Goal: Task Accomplishment & Management: Manage account settings

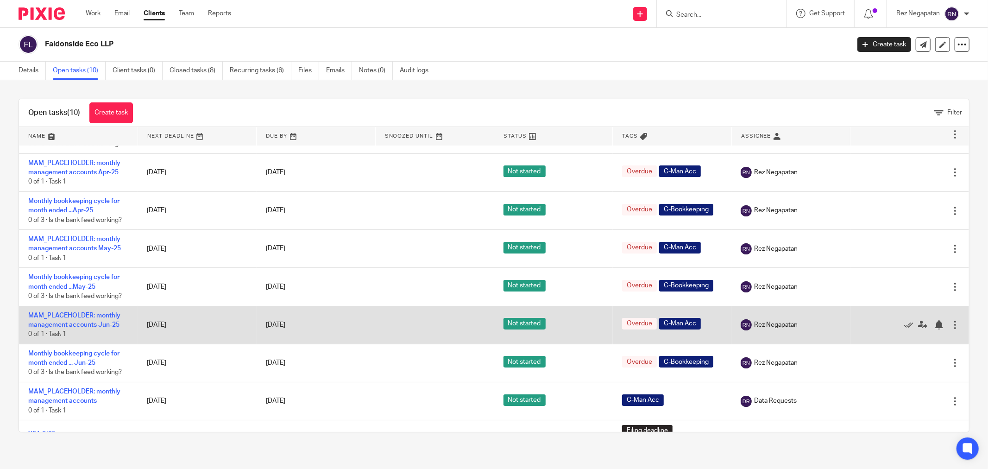
scroll to position [91, 0]
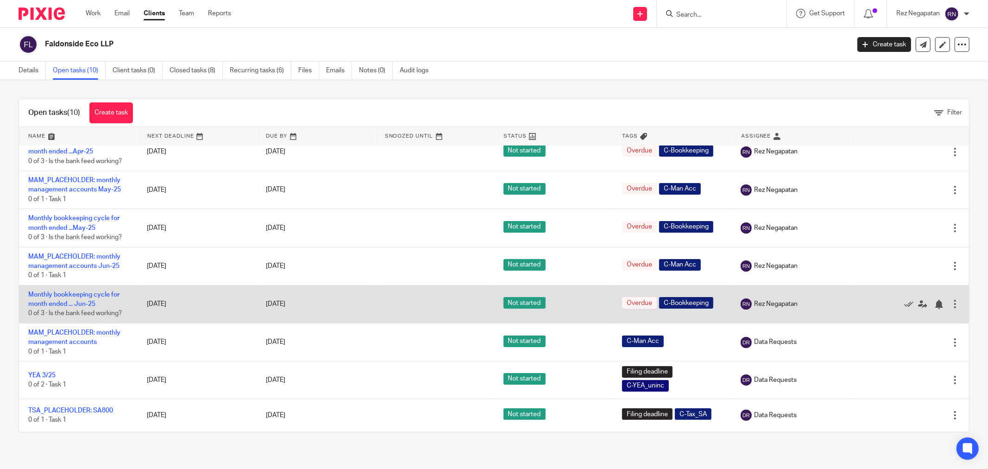
drag, startPoint x: 499, startPoint y: 341, endPoint x: 484, endPoint y: 308, distance: 35.8
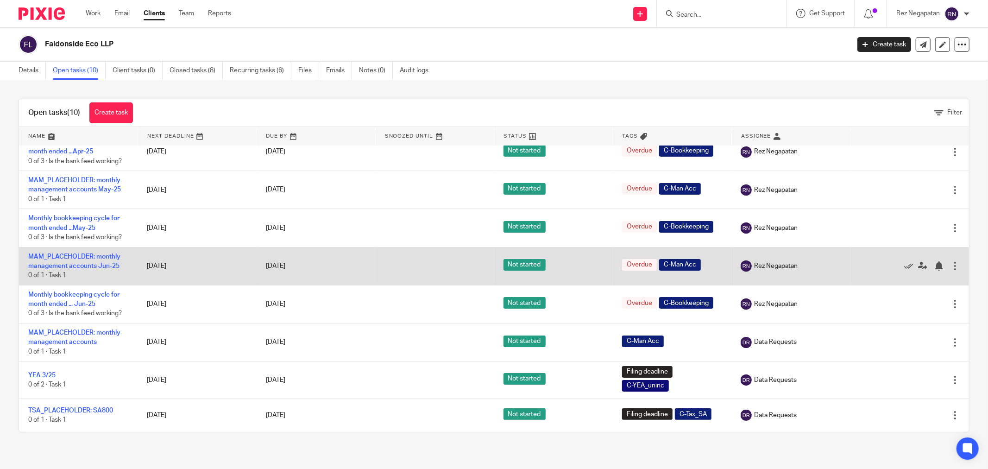
drag, startPoint x: 484, startPoint y: 308, endPoint x: 455, endPoint y: 267, distance: 50.5
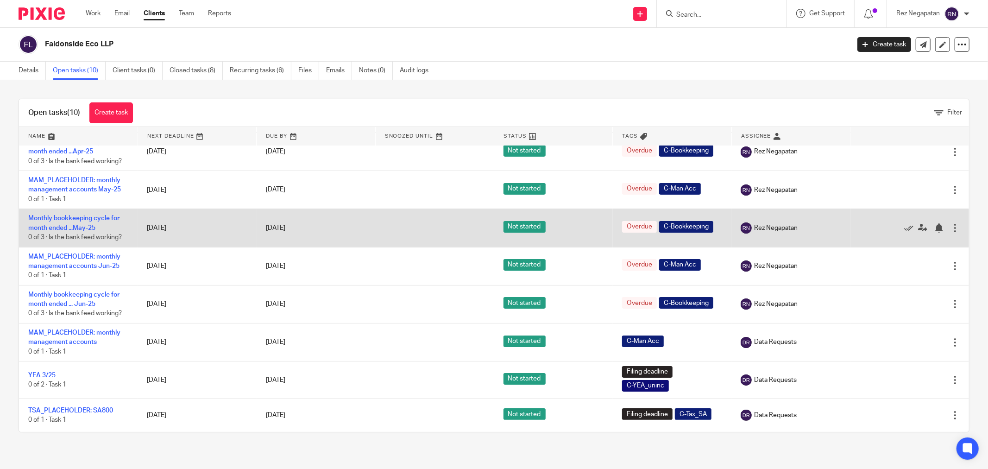
drag, startPoint x: 455, startPoint y: 267, endPoint x: 395, endPoint y: 239, distance: 66.1
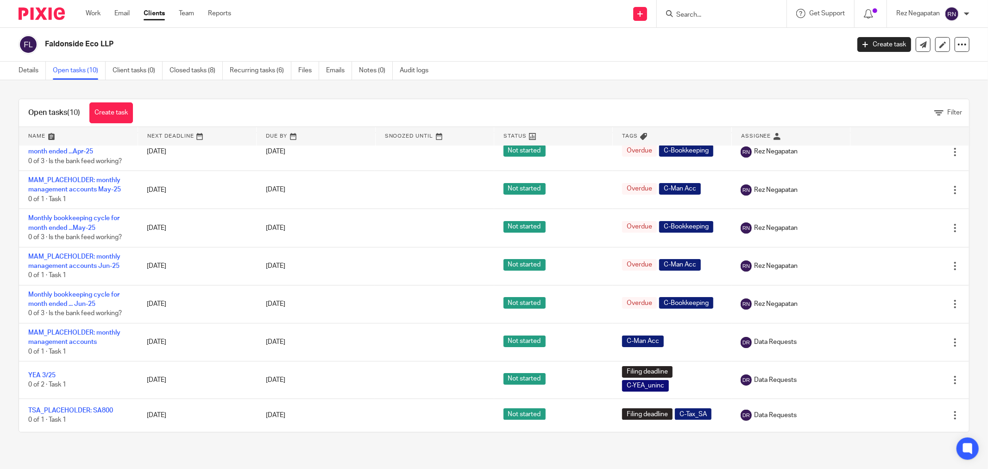
drag, startPoint x: 395, startPoint y: 239, endPoint x: 262, endPoint y: 96, distance: 195.3
click at [262, 96] on div "Open tasks (10) Create task Filter Name Next Deadline Due By Snoozed Until Stat…" at bounding box center [494, 265] width 988 height 371
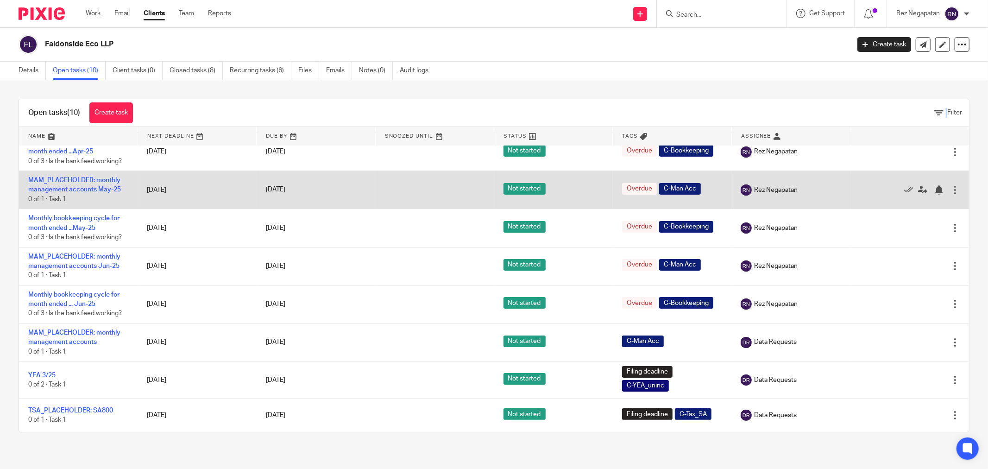
scroll to position [0, 0]
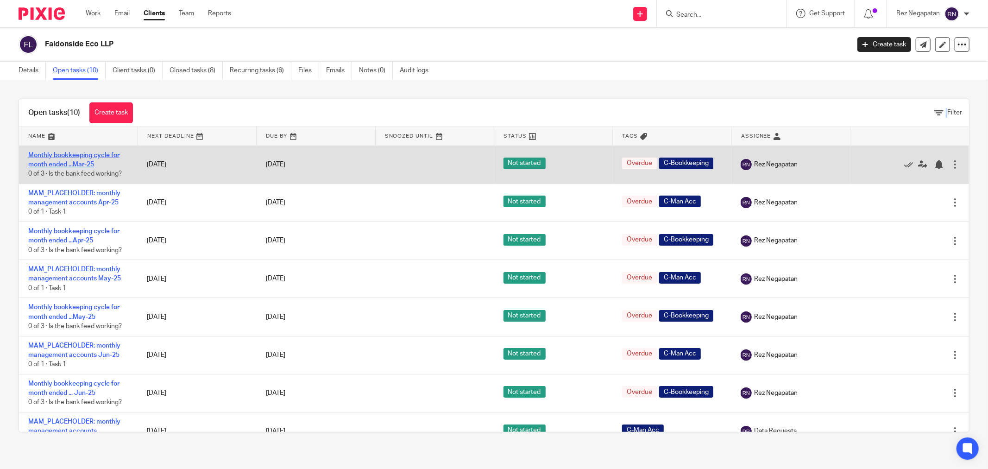
click at [70, 163] on link "Monthly bookkeeping cycle for month ended ...Mar-25" at bounding box center [73, 160] width 91 height 16
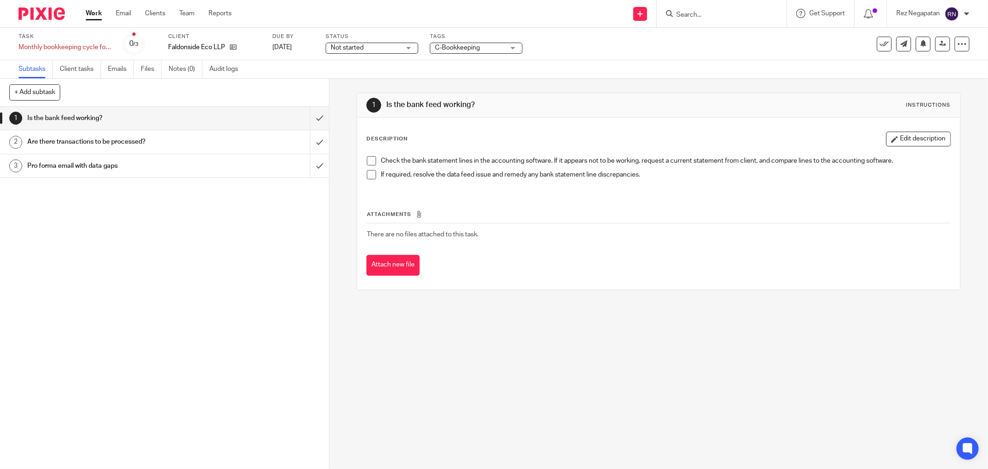
click at [411, 48] on div "Not started Not started" at bounding box center [372, 48] width 93 height 11
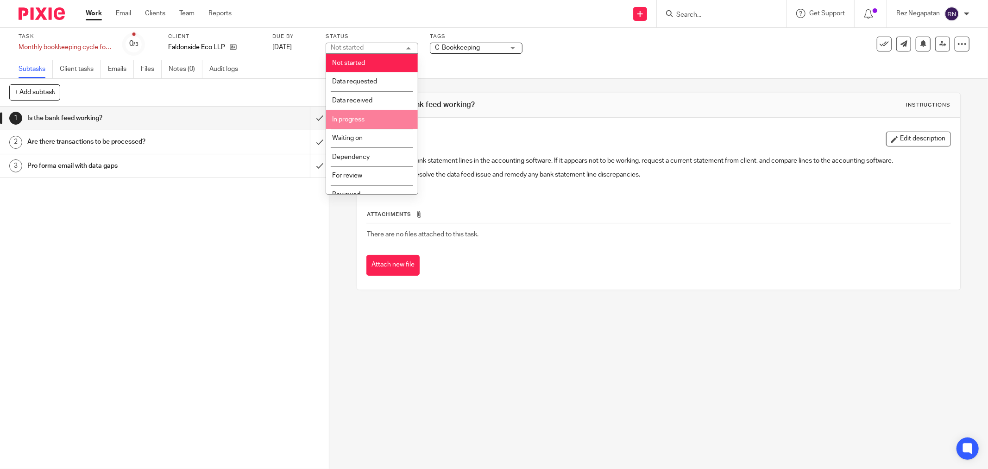
click at [377, 120] on li "In progress" at bounding box center [372, 119] width 92 height 19
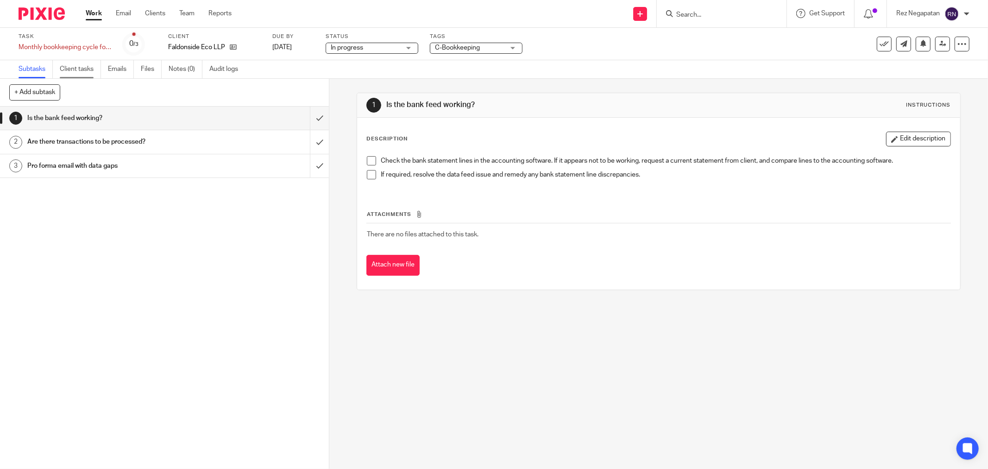
click at [82, 68] on link "Client tasks" at bounding box center [80, 69] width 41 height 18
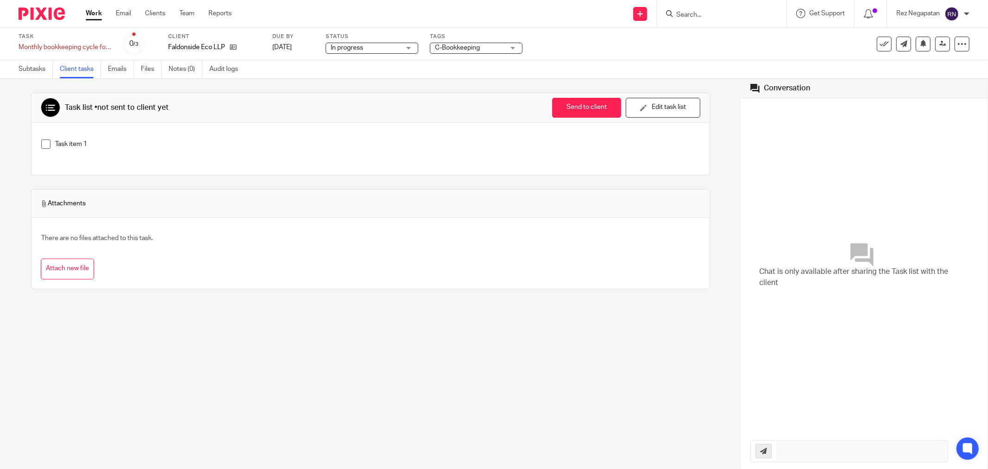
click at [94, 17] on link "Work" at bounding box center [94, 13] width 16 height 9
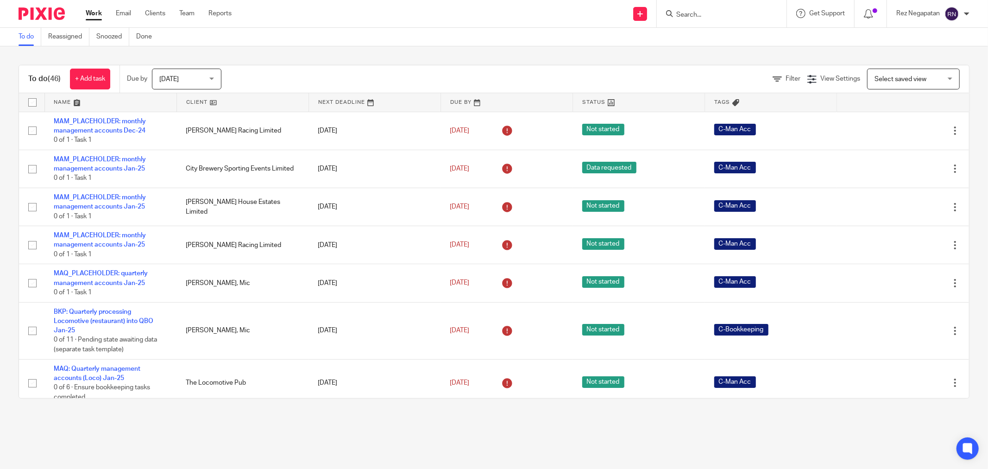
click at [697, 9] on form at bounding box center [724, 14] width 99 height 12
click at [696, 12] on input "Search" at bounding box center [716, 15] width 83 height 8
type input "fald"
click at [732, 34] on link at bounding box center [756, 39] width 166 height 21
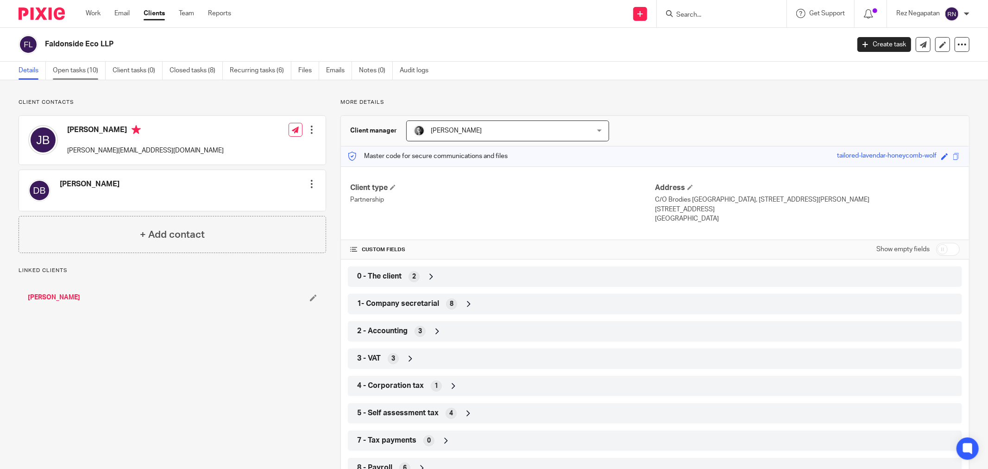
click at [71, 66] on link "Open tasks (10)" at bounding box center [79, 71] width 53 height 18
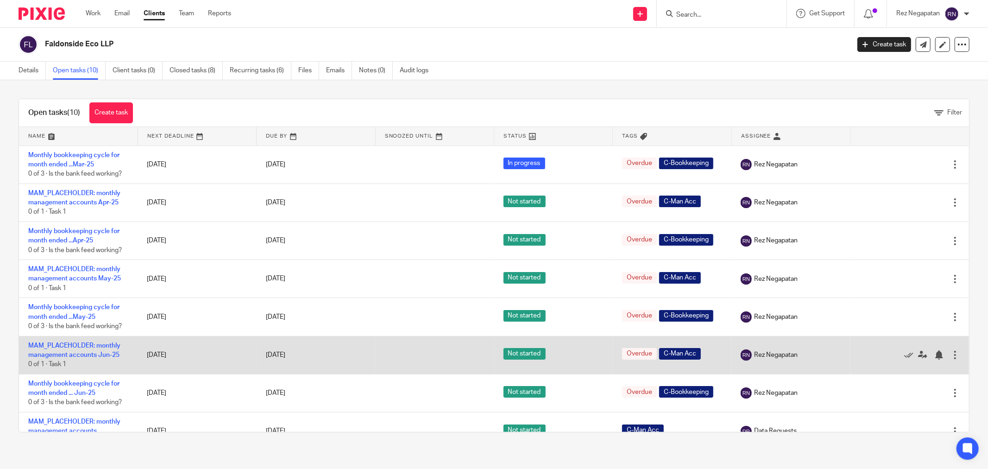
scroll to position [51, 0]
